Goal: Find specific page/section: Find specific page/section

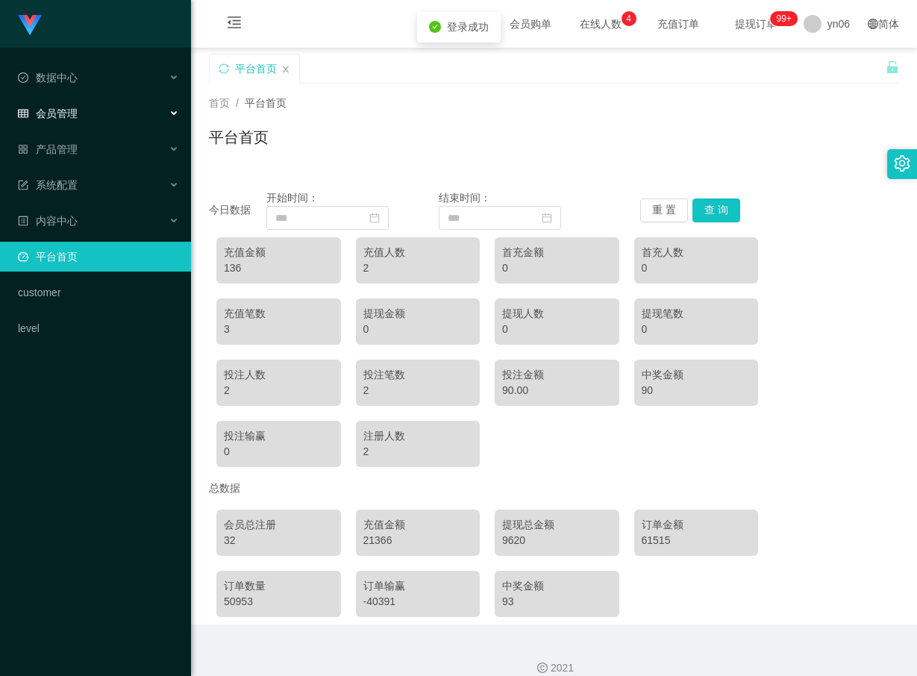
click at [75, 109] on span "会员管理" at bounding box center [48, 113] width 60 height 12
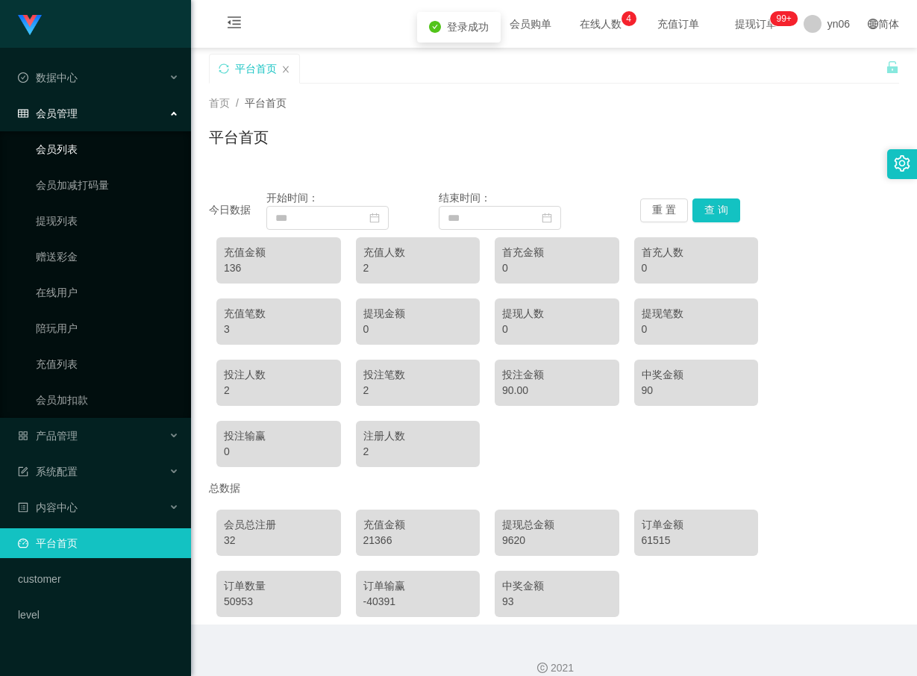
click at [65, 151] on link "会员列表" at bounding box center [107, 149] width 143 height 30
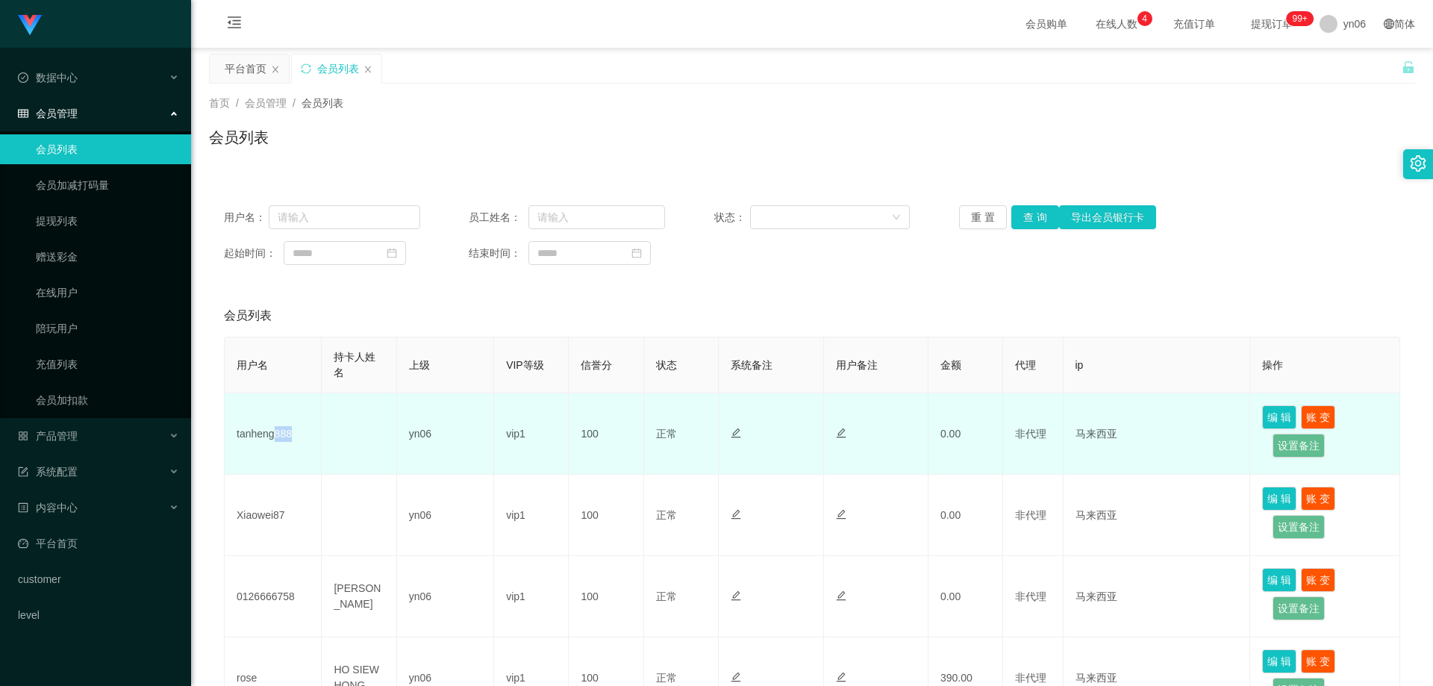
drag, startPoint x: 302, startPoint y: 444, endPoint x: 273, endPoint y: 442, distance: 29.2
click at [273, 442] on td "tanheng888" at bounding box center [273, 433] width 97 height 81
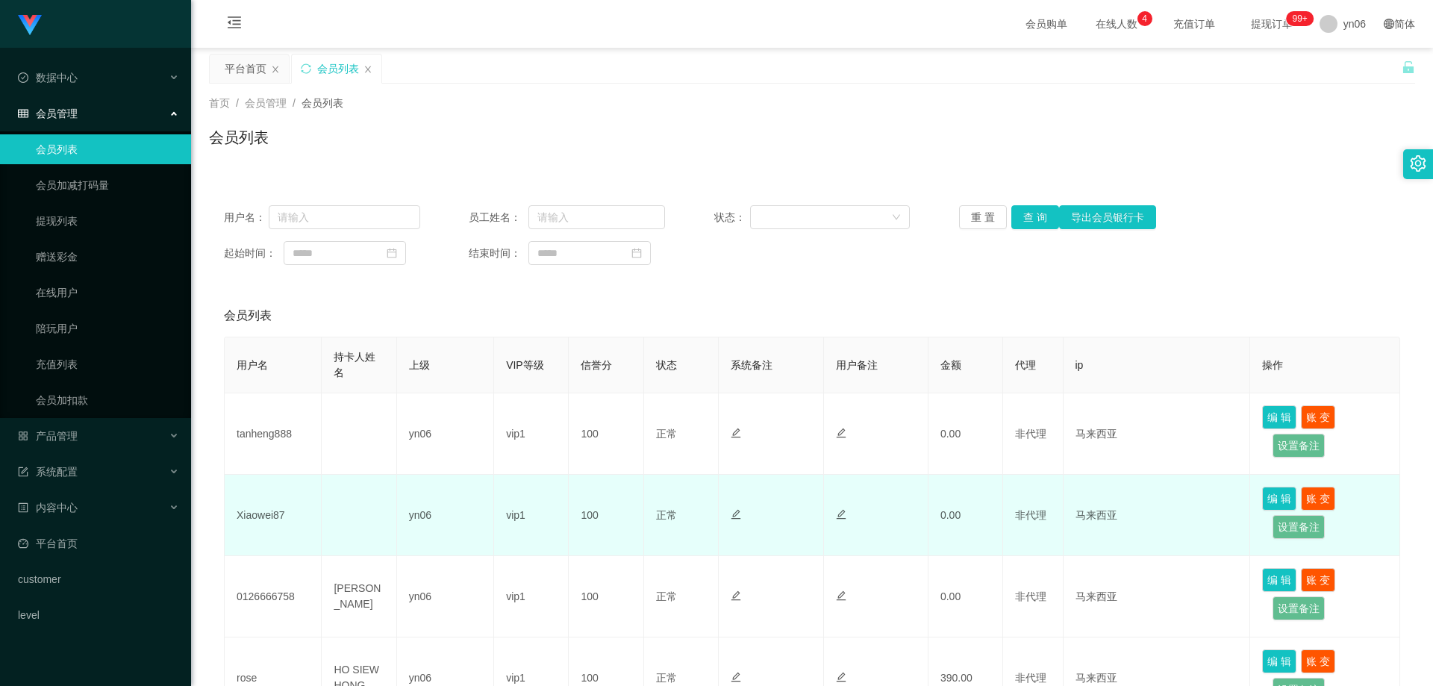
click at [288, 523] on td "Xiaowei87" at bounding box center [273, 515] width 97 height 81
drag, startPoint x: 241, startPoint y: 518, endPoint x: 225, endPoint y: 518, distance: 16.4
click at [225, 518] on td "Xiaowei87" at bounding box center [273, 515] width 97 height 81
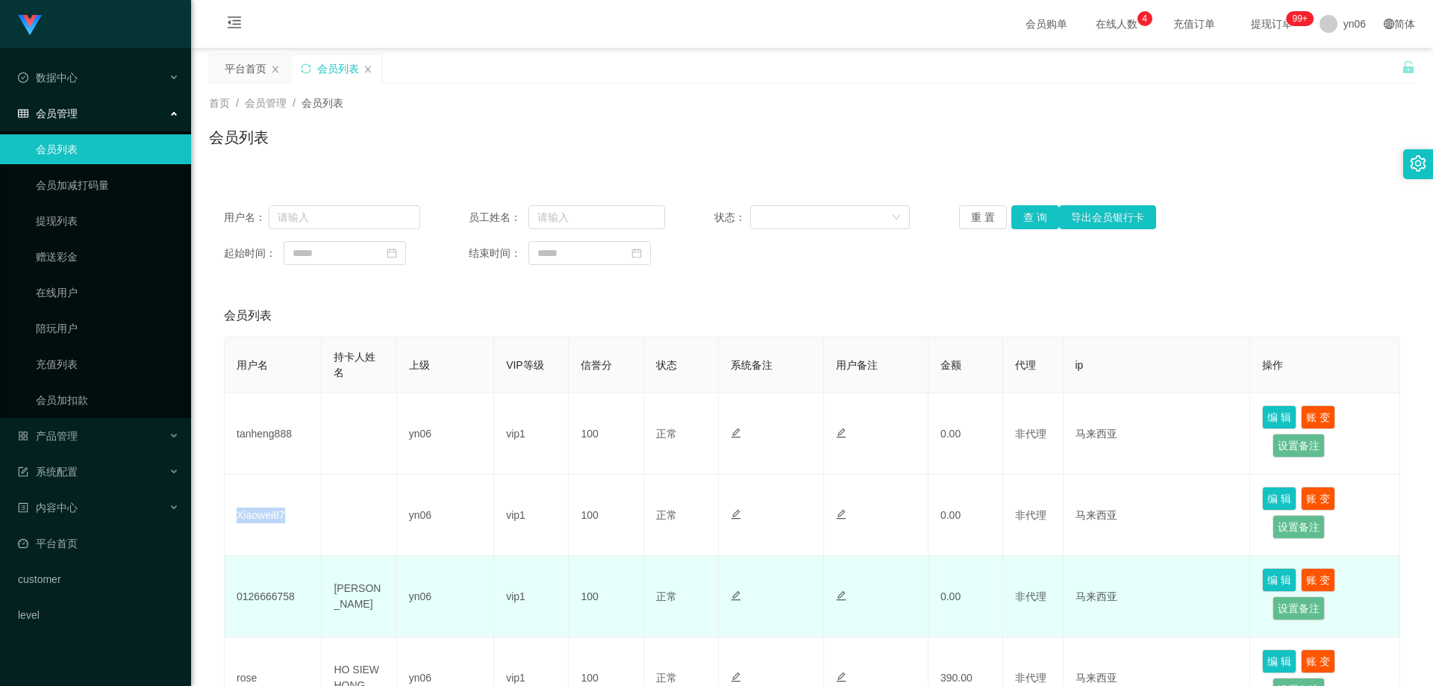
copy td "Xiaowei87"
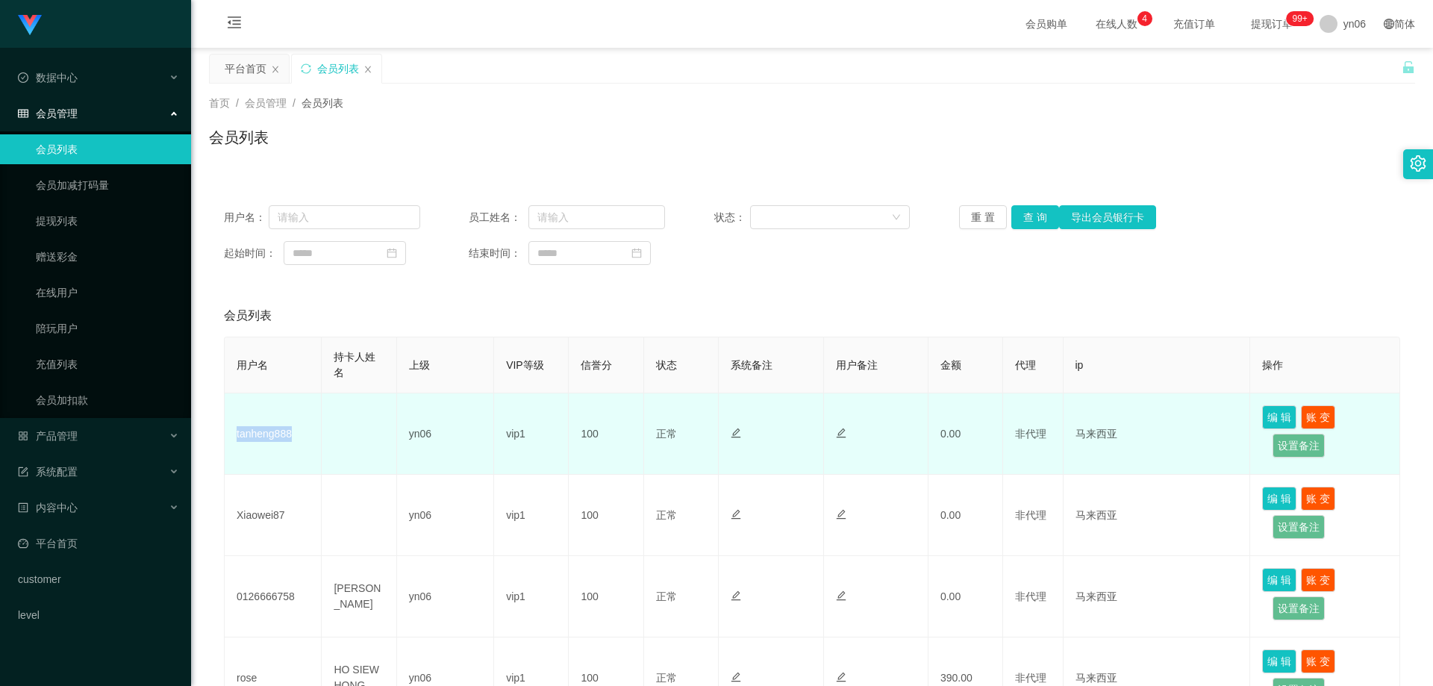
drag, startPoint x: 306, startPoint y: 431, endPoint x: 234, endPoint y: 443, distance: 72.8
click at [234, 443] on td "tanheng888" at bounding box center [273, 433] width 97 height 81
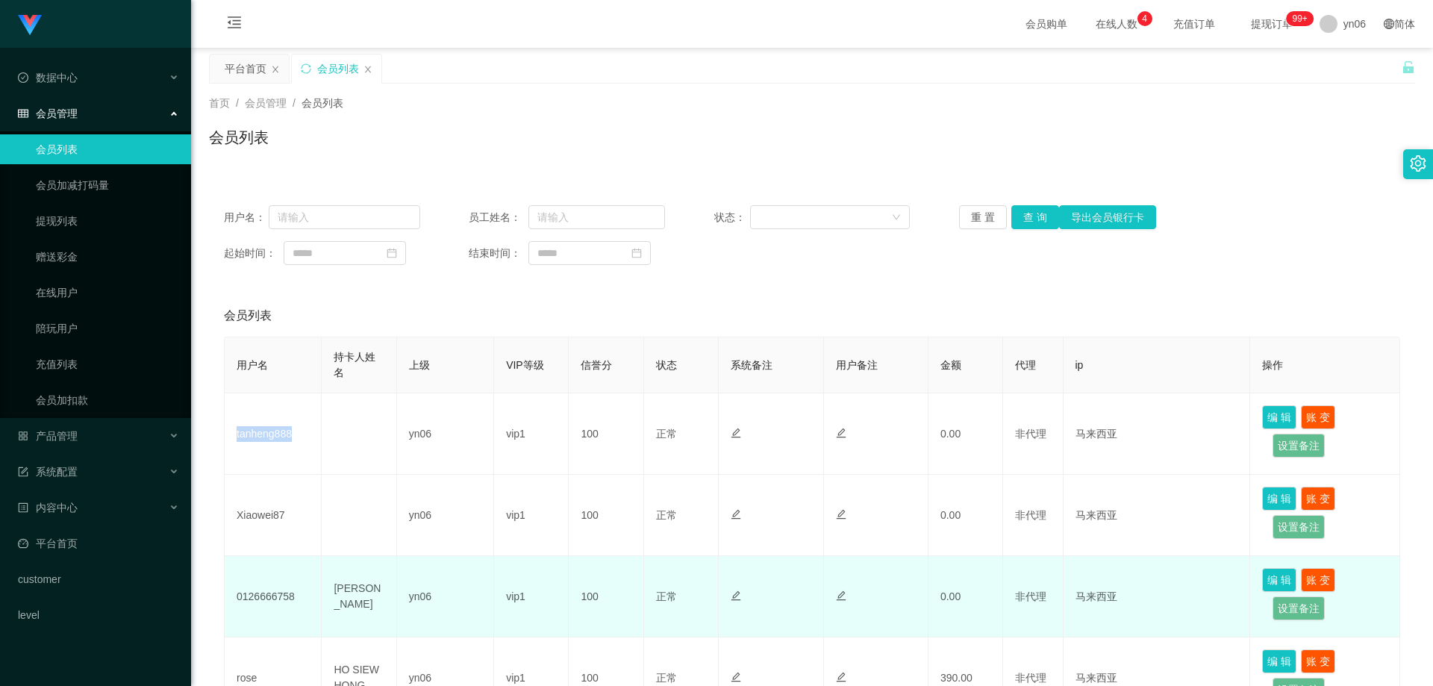
copy td "tanheng888"
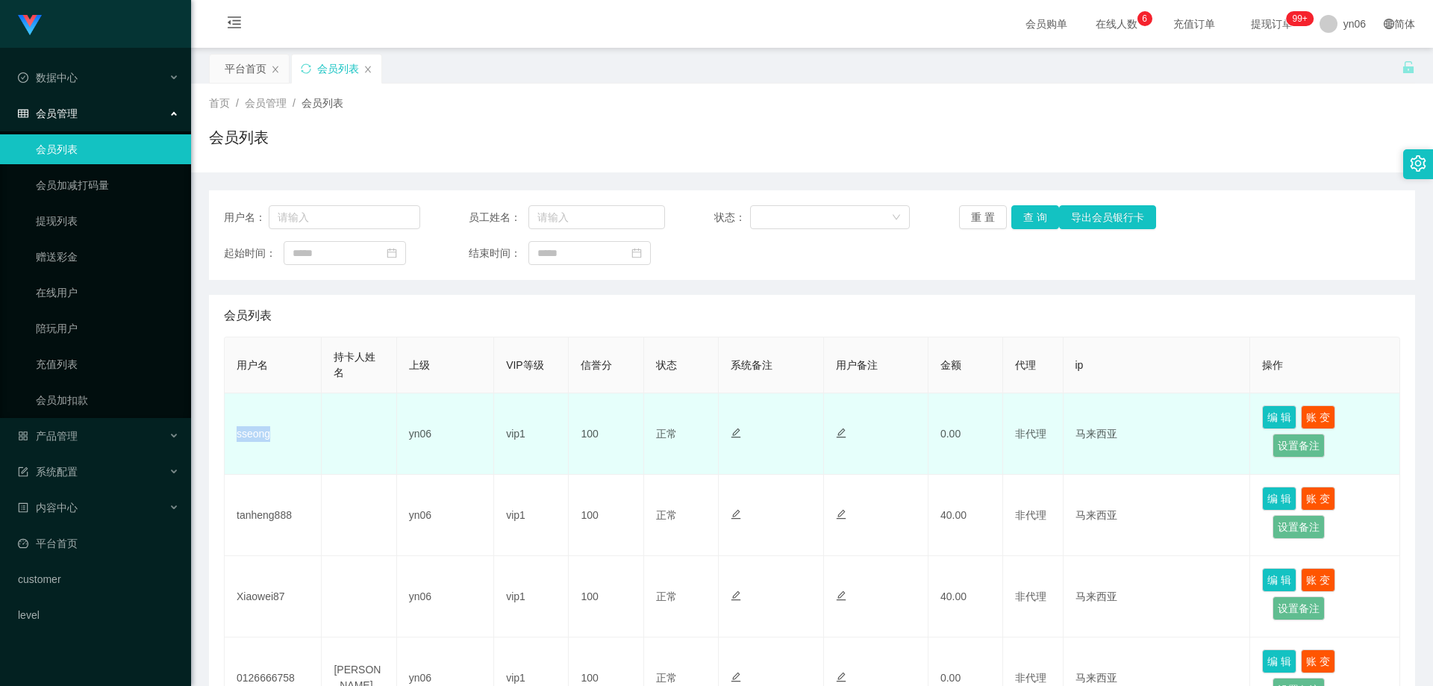
click at [234, 436] on td "sseong" at bounding box center [273, 433] width 97 height 81
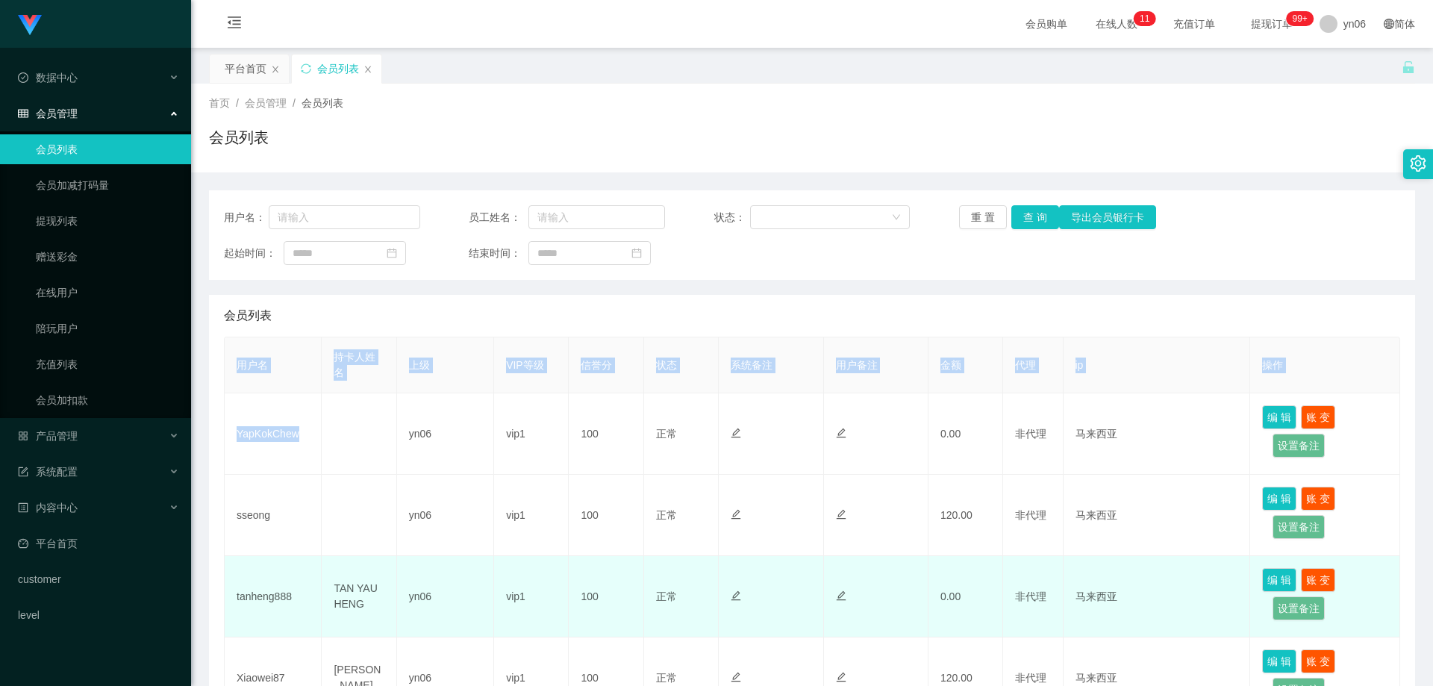
drag, startPoint x: 322, startPoint y: 433, endPoint x: 361, endPoint y: 581, distance: 152.8
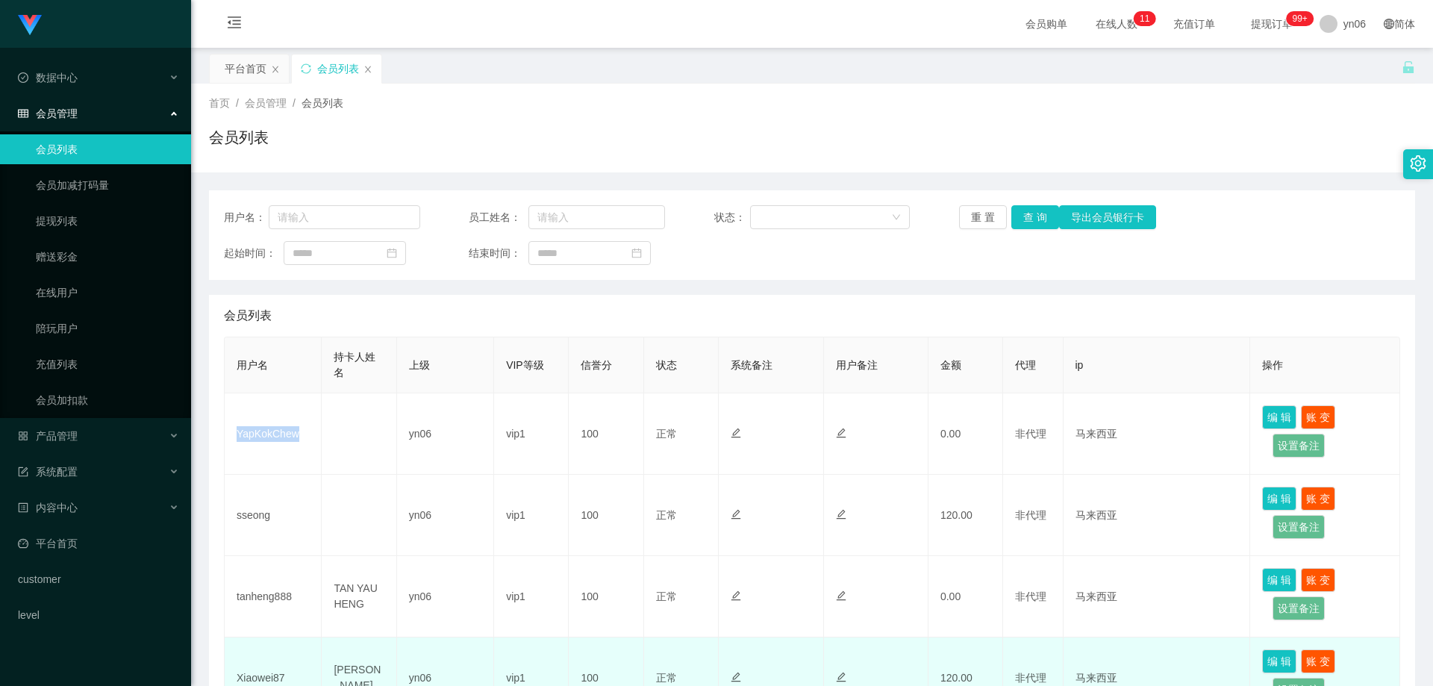
copy td "YapKokChew"
